Goal: Information Seeking & Learning: Learn about a topic

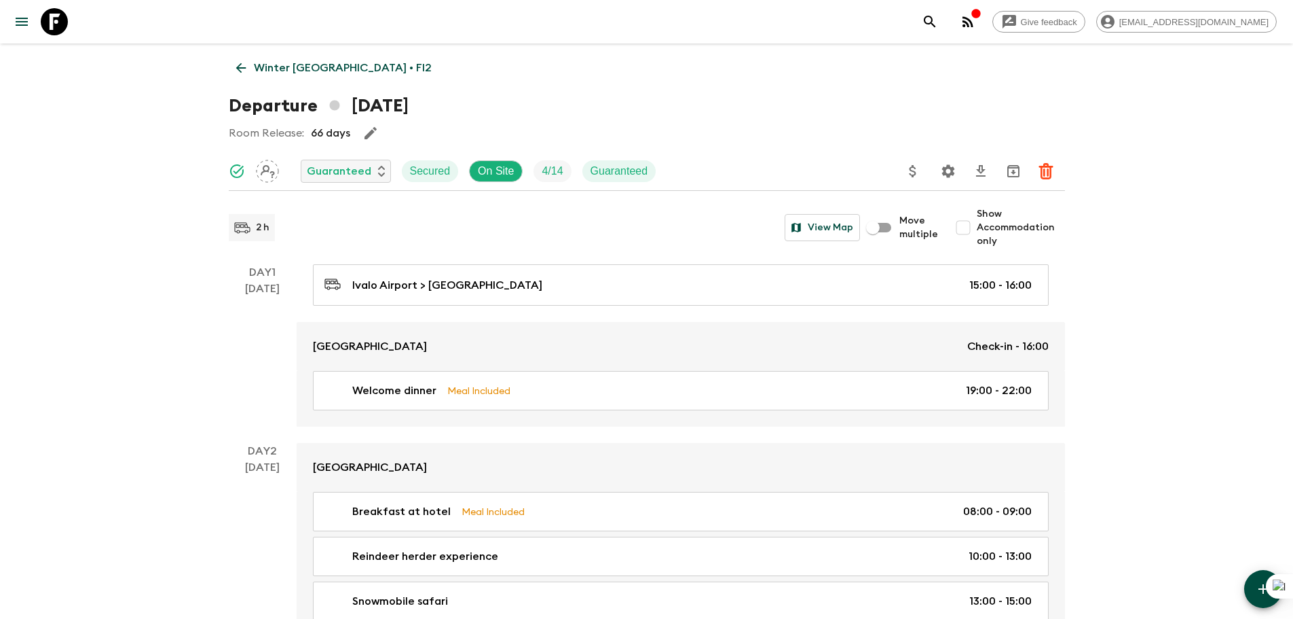
click at [264, 69] on p "Winter [GEOGRAPHIC_DATA] • FI2" at bounding box center [343, 68] width 178 height 16
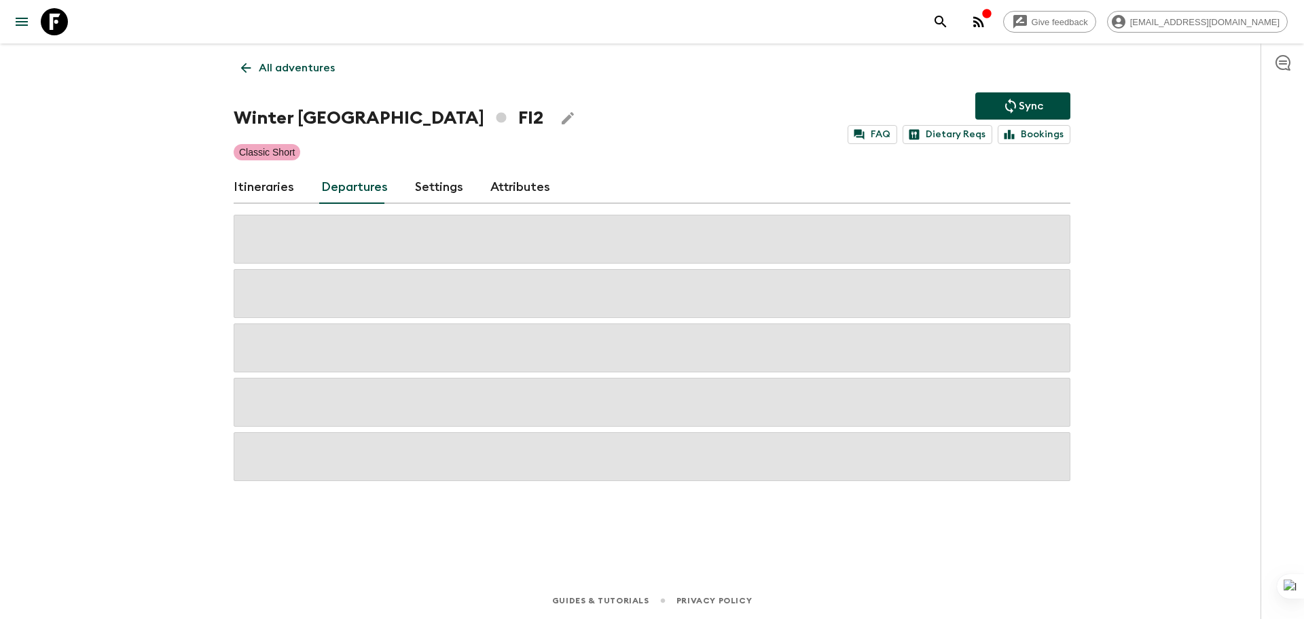
click at [269, 71] on p "All adventures" at bounding box center [297, 68] width 76 height 16
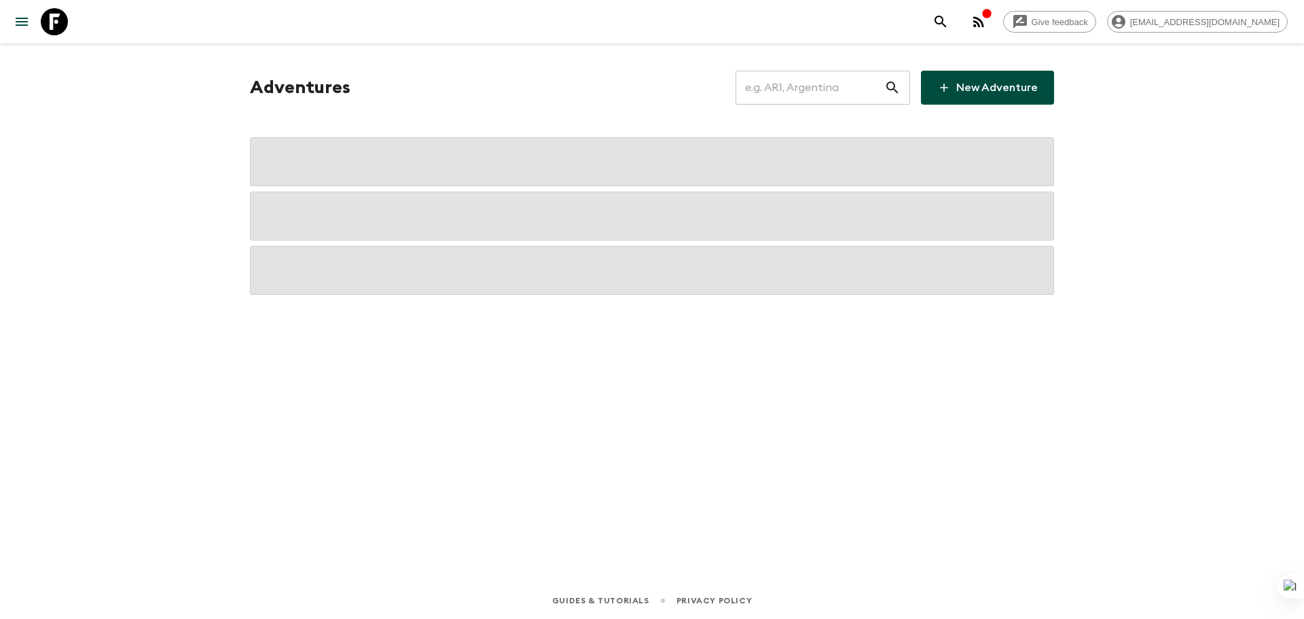
click at [805, 92] on input "text" at bounding box center [809, 88] width 149 height 38
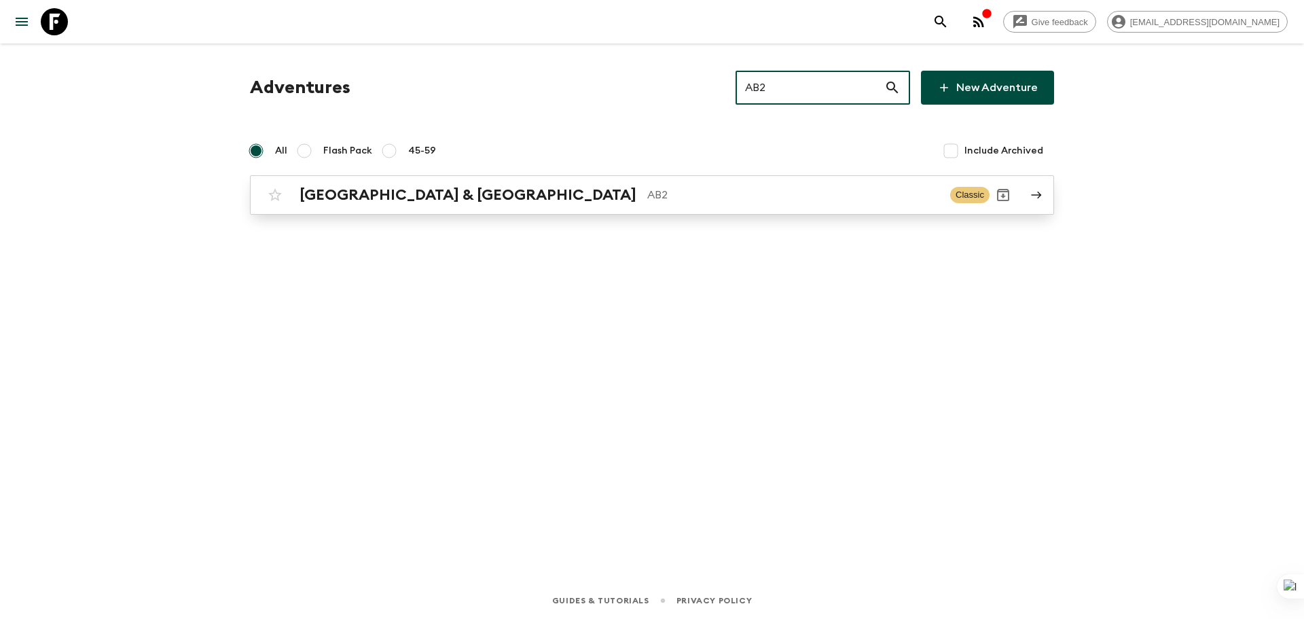
type input "AB2"
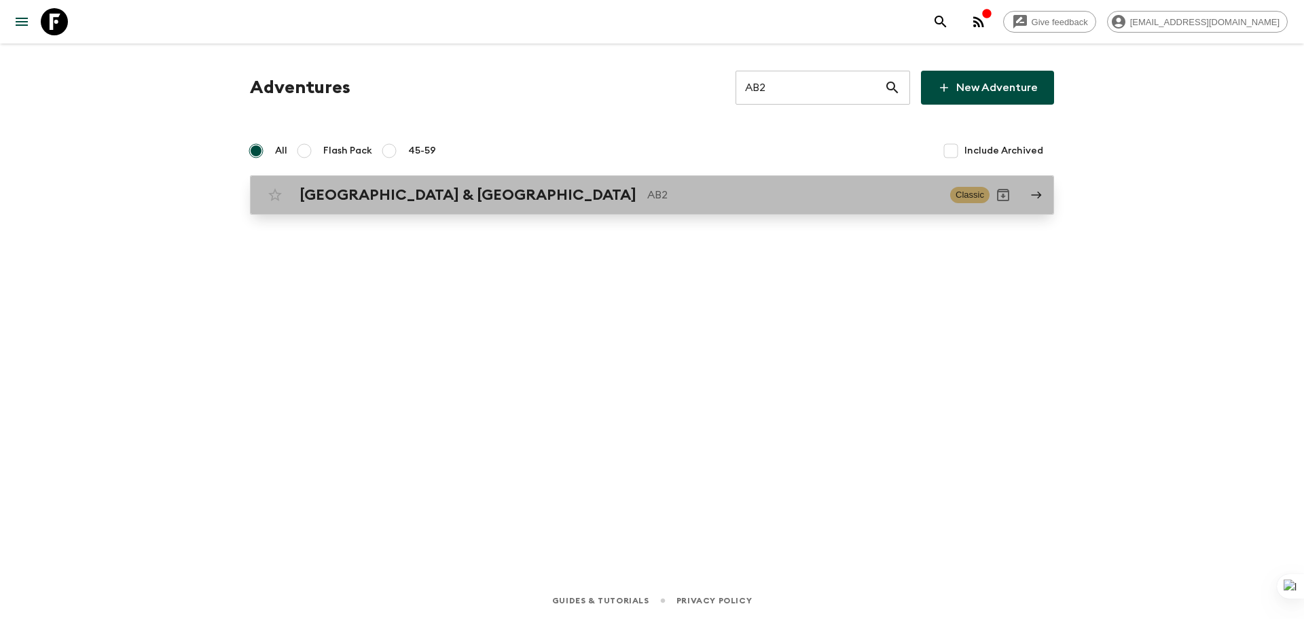
click at [911, 203] on div "Argentina & [GEOGRAPHIC_DATA] AB2" at bounding box center [619, 195] width 640 height 18
